Goal: Information Seeking & Learning: Find specific page/section

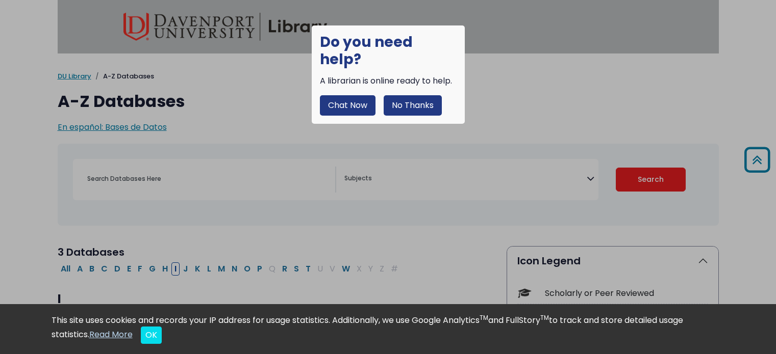
select select "Database Subject Filter"
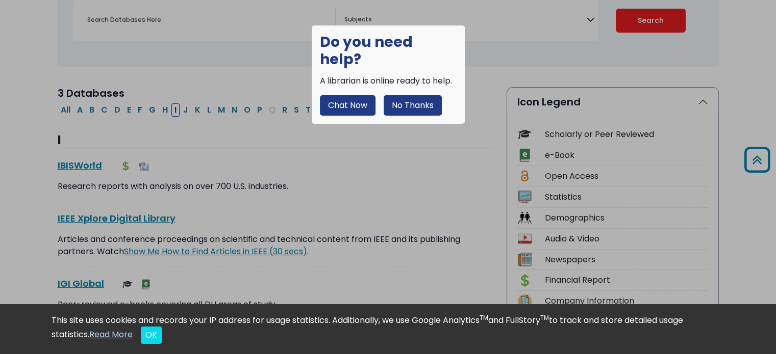
click at [406, 95] on button "No Thanks" at bounding box center [412, 105] width 58 height 20
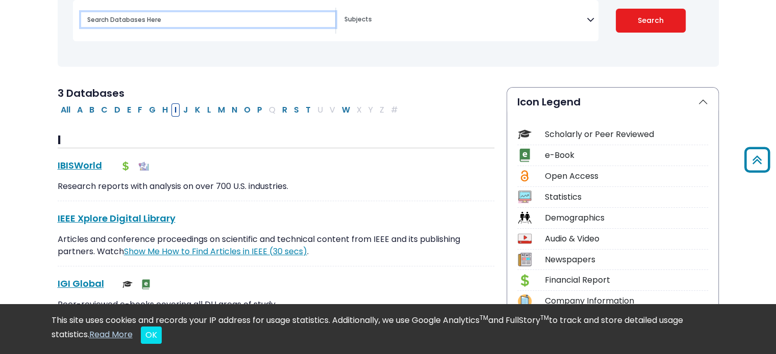
click at [180, 26] on input "Search database by title or keyword" at bounding box center [208, 19] width 254 height 15
type input "sta"
click at [616, 9] on button "Search" at bounding box center [651, 21] width 70 height 24
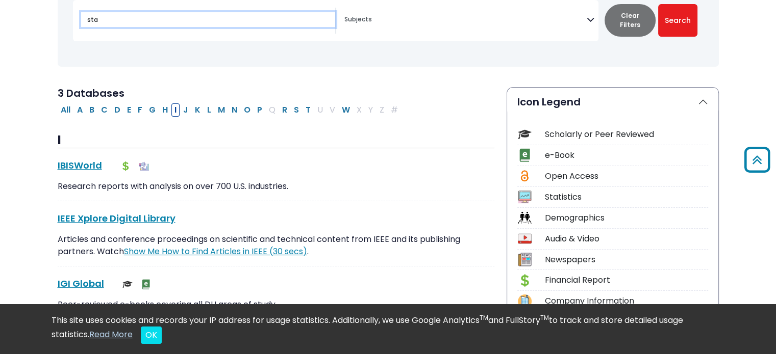
select select "Database Subject Filter"
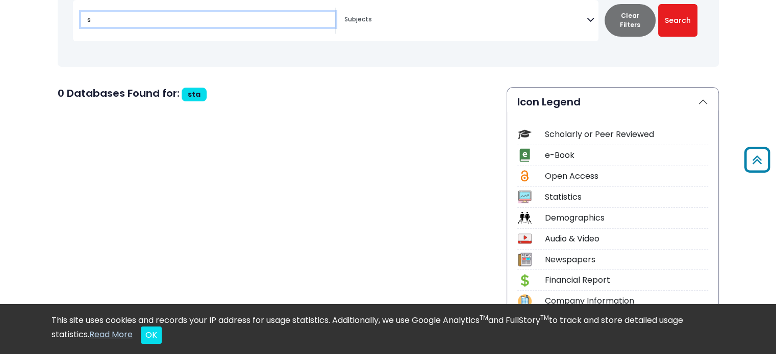
type input "s"
click at [658, 4] on button "Search" at bounding box center [677, 20] width 39 height 33
select select "Database Subject Filter"
type input "sta"
select select "Database Subject Filter"
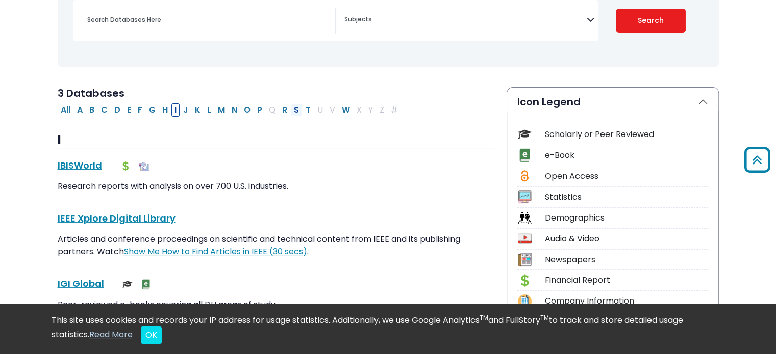
click at [291, 107] on button "S" at bounding box center [296, 110] width 11 height 13
select select "Database Subject Filter"
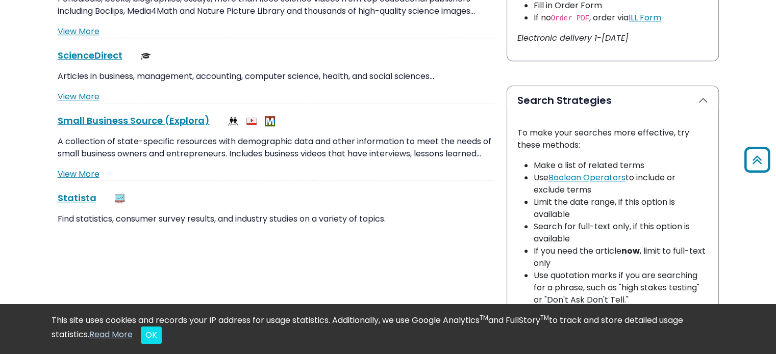
scroll to position [683, 0]
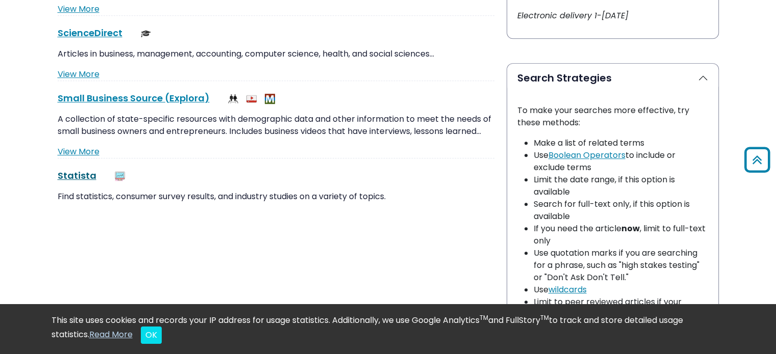
click at [82, 177] on link "Statista This link opens in a new window" at bounding box center [77, 175] width 39 height 13
